Goal: Navigation & Orientation: Find specific page/section

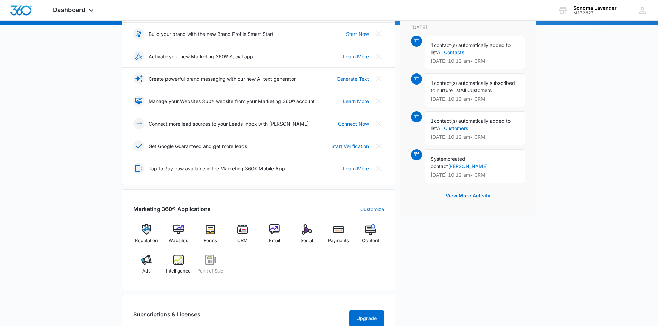
scroll to position [87, 0]
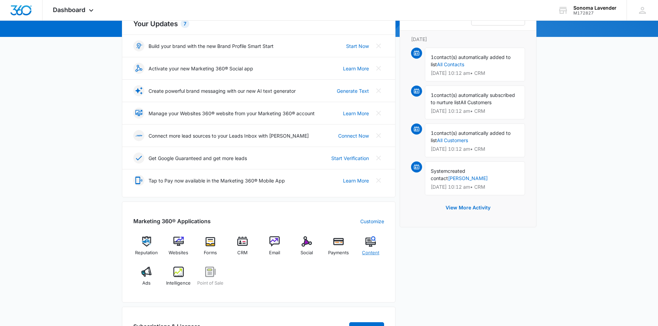
click at [372, 239] on img at bounding box center [370, 241] width 10 height 10
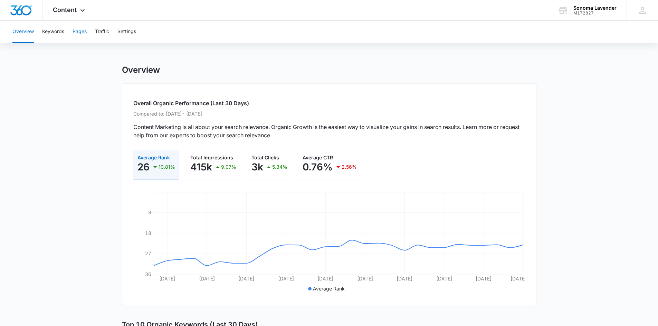
click at [76, 30] on button "Pages" at bounding box center [79, 32] width 14 height 22
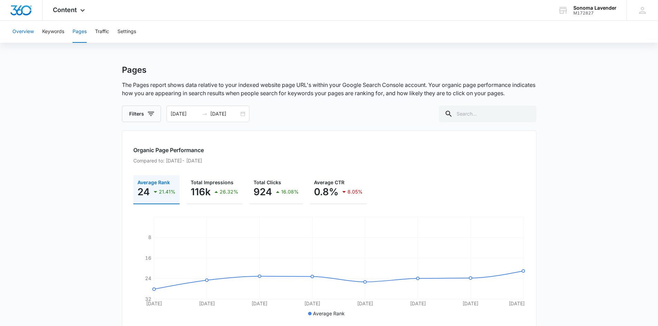
click at [29, 30] on button "Overview" at bounding box center [22, 32] width 21 height 22
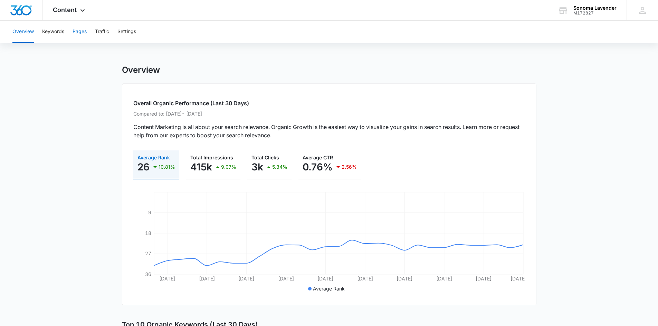
click at [78, 32] on button "Pages" at bounding box center [79, 32] width 14 height 22
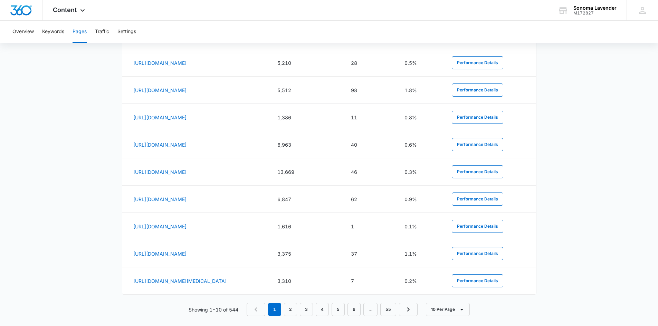
scroll to position [372, 0]
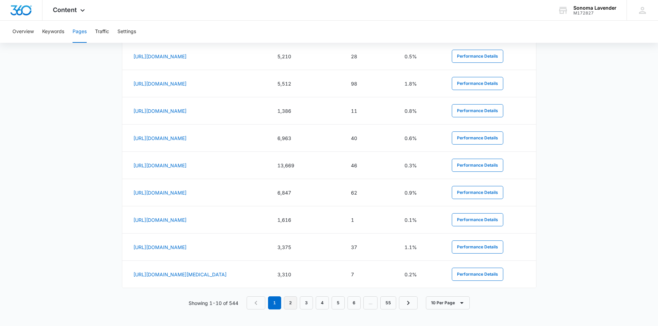
drag, startPoint x: 295, startPoint y: 296, endPoint x: 290, endPoint y: 299, distance: 5.7
click at [293, 298] on div "Page URL Impressions Clicks CTR Totals 126,357 932 0.7% [URL][DOMAIN_NAME] 5,31…" at bounding box center [329, 140] width 414 height 337
click at [290, 298] on link "2" at bounding box center [290, 303] width 13 height 13
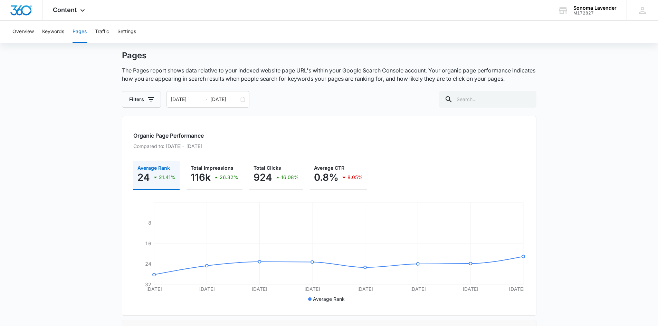
scroll to position [0, 0]
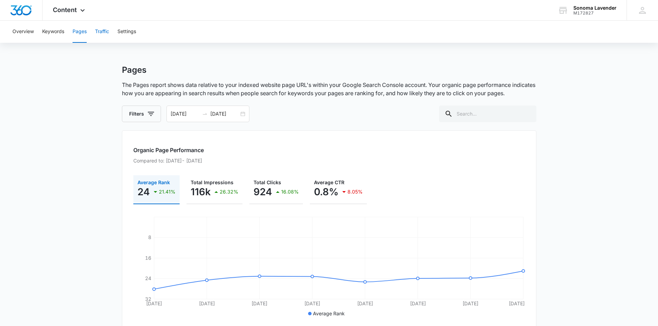
click at [103, 32] on button "Traffic" at bounding box center [102, 32] width 14 height 22
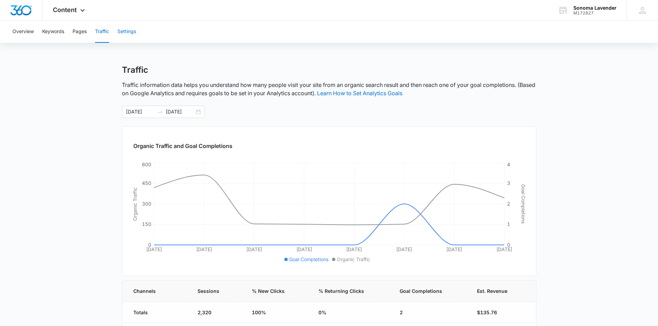
click at [125, 30] on button "Settings" at bounding box center [126, 32] width 19 height 22
